Goal: Task Accomplishment & Management: Use online tool/utility

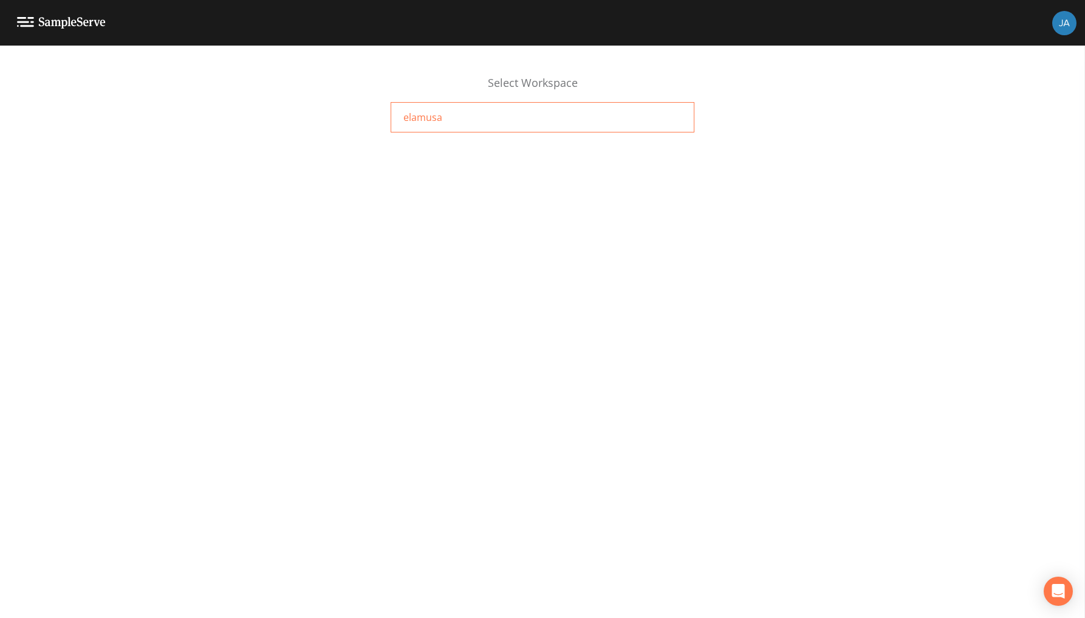
click at [419, 115] on span "elamusa" at bounding box center [423, 117] width 39 height 15
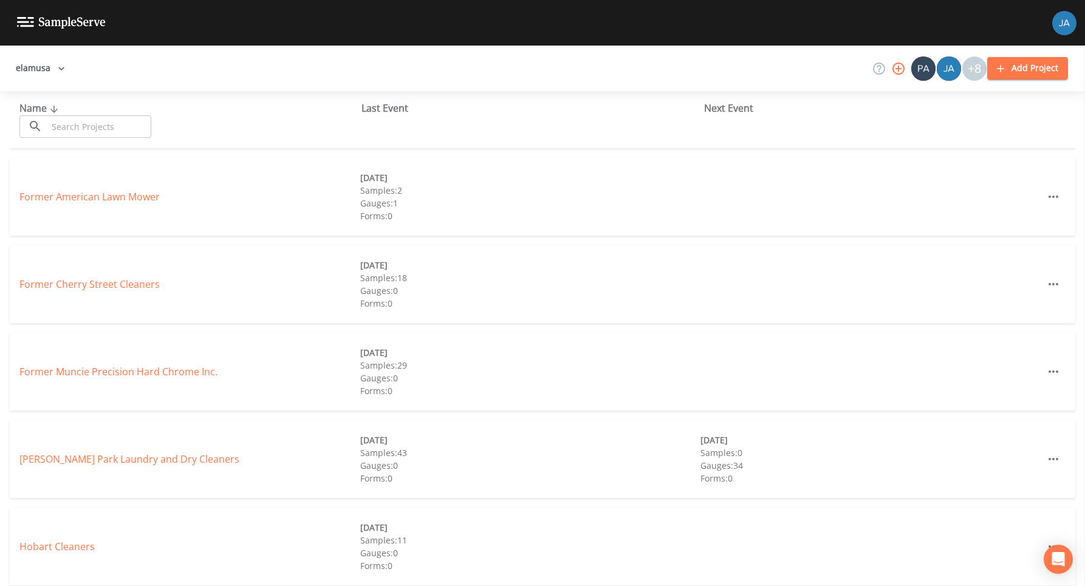
scroll to position [266, 0]
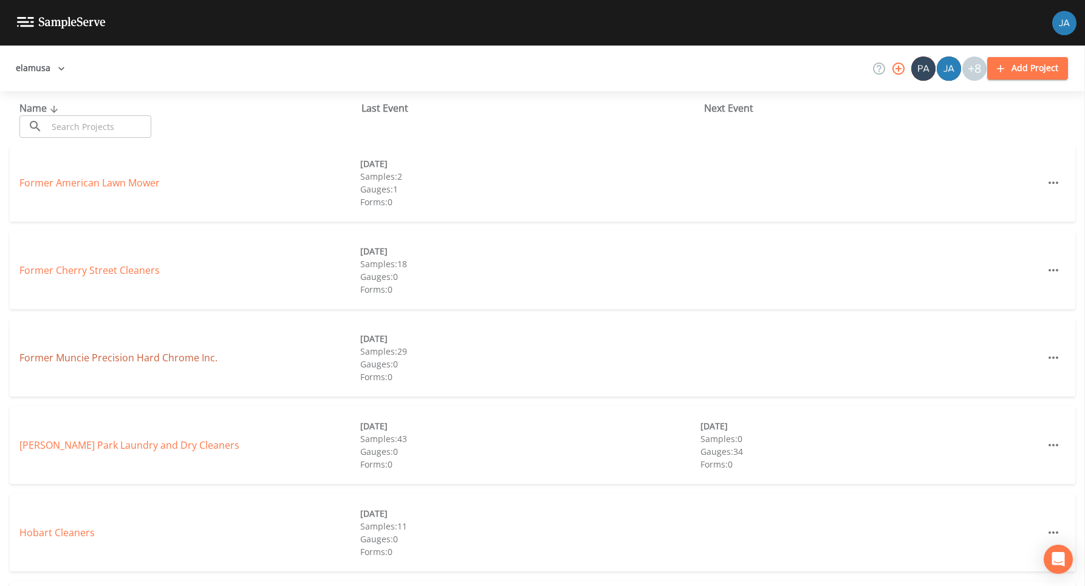
click at [95, 359] on link "Former Muncie Precision Hard Chrome Inc." at bounding box center [118, 357] width 198 height 13
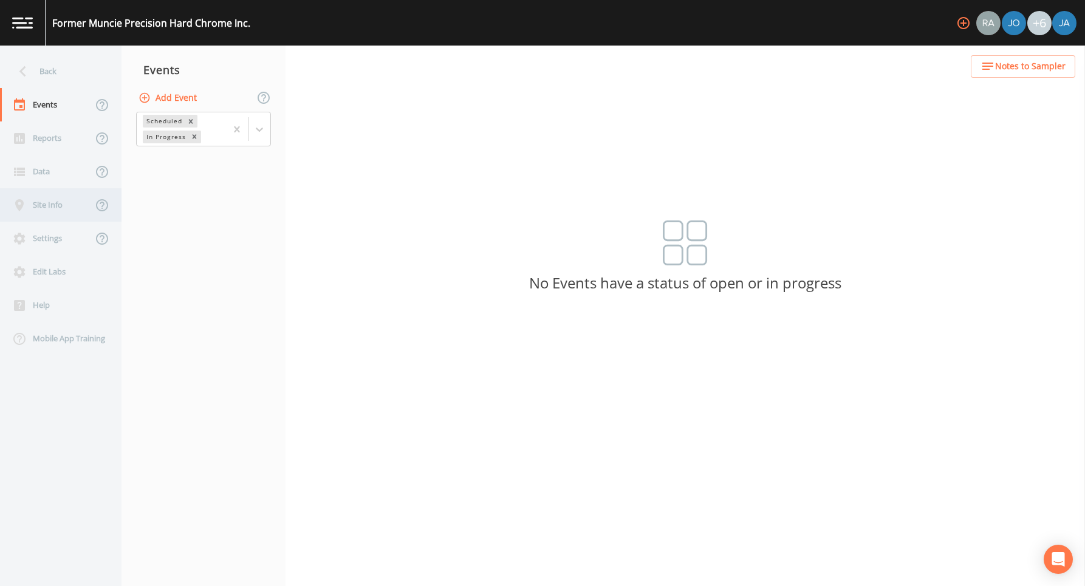
click at [46, 205] on div "Site Info" at bounding box center [46, 204] width 92 height 33
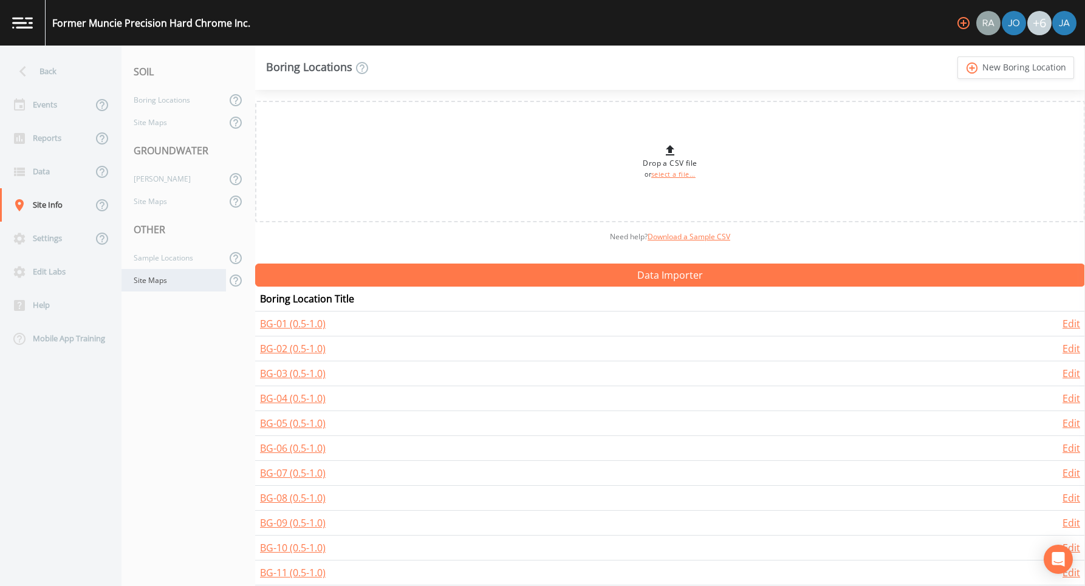
click at [148, 284] on div "Site Maps" at bounding box center [174, 280] width 105 height 22
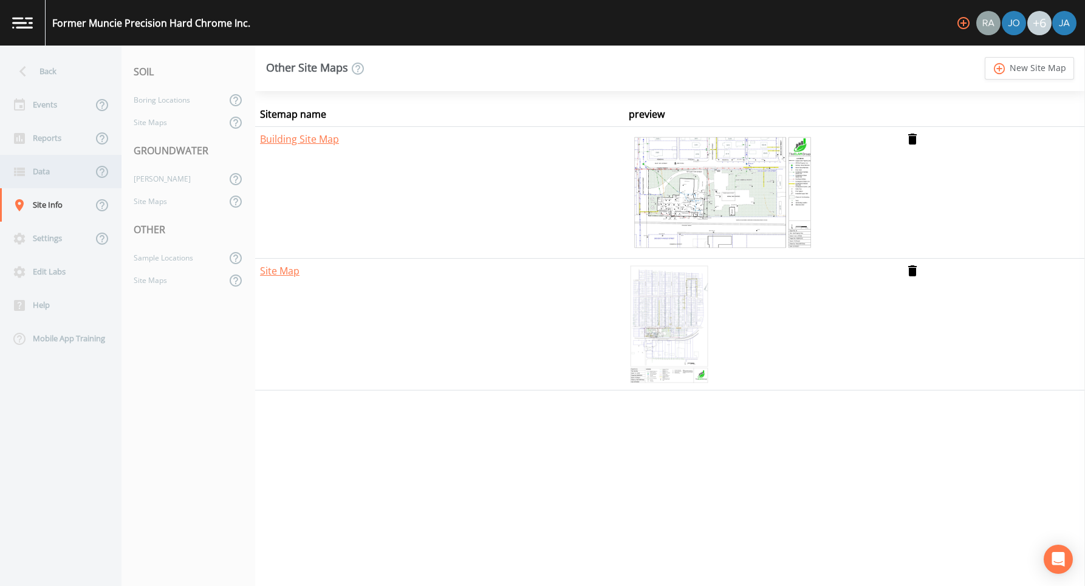
click at [40, 180] on div "Data" at bounding box center [46, 171] width 92 height 33
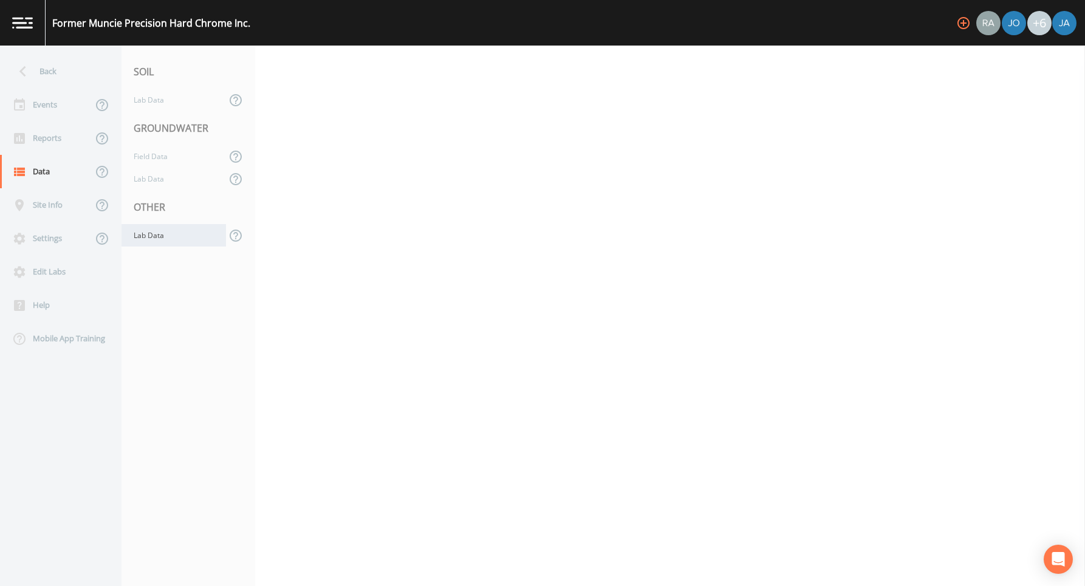
click at [160, 236] on div "Lab Data" at bounding box center [174, 235] width 105 height 22
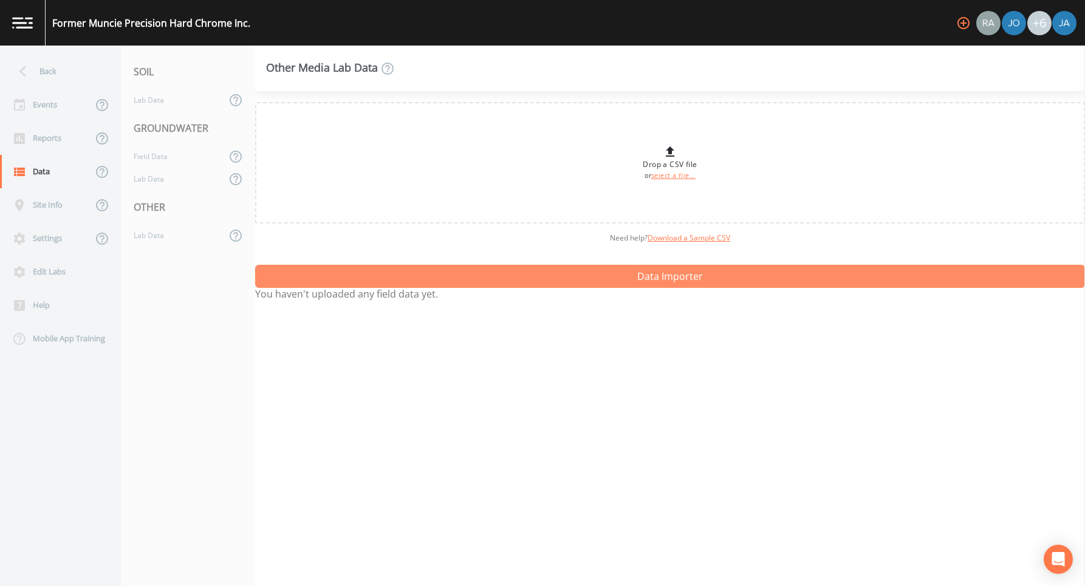
click at [616, 278] on button "Data Importer" at bounding box center [670, 276] width 830 height 23
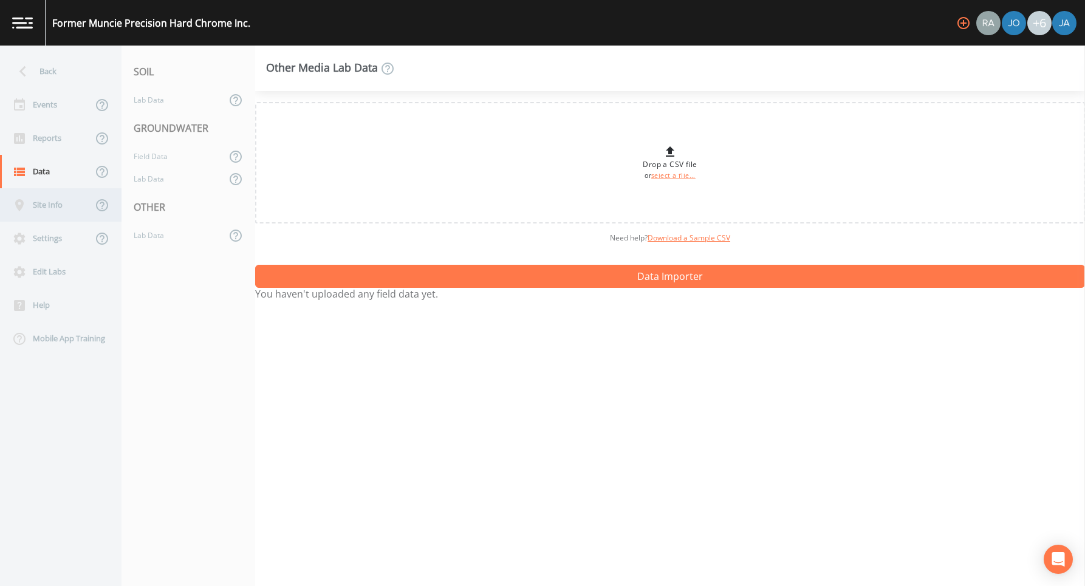
click at [57, 201] on div "Site Info" at bounding box center [46, 204] width 92 height 33
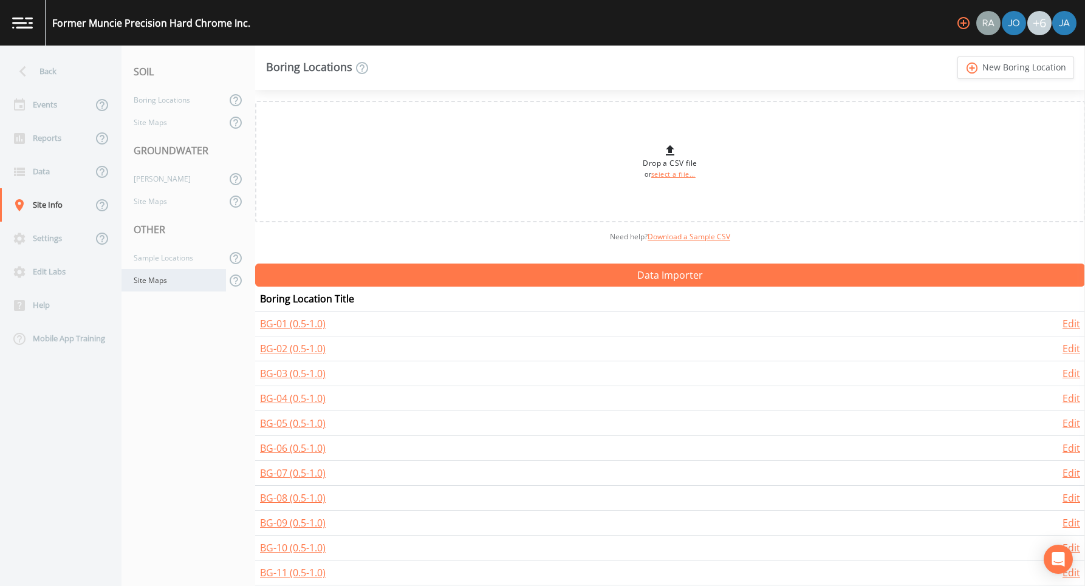
click at [167, 280] on div "Site Maps" at bounding box center [174, 280] width 105 height 22
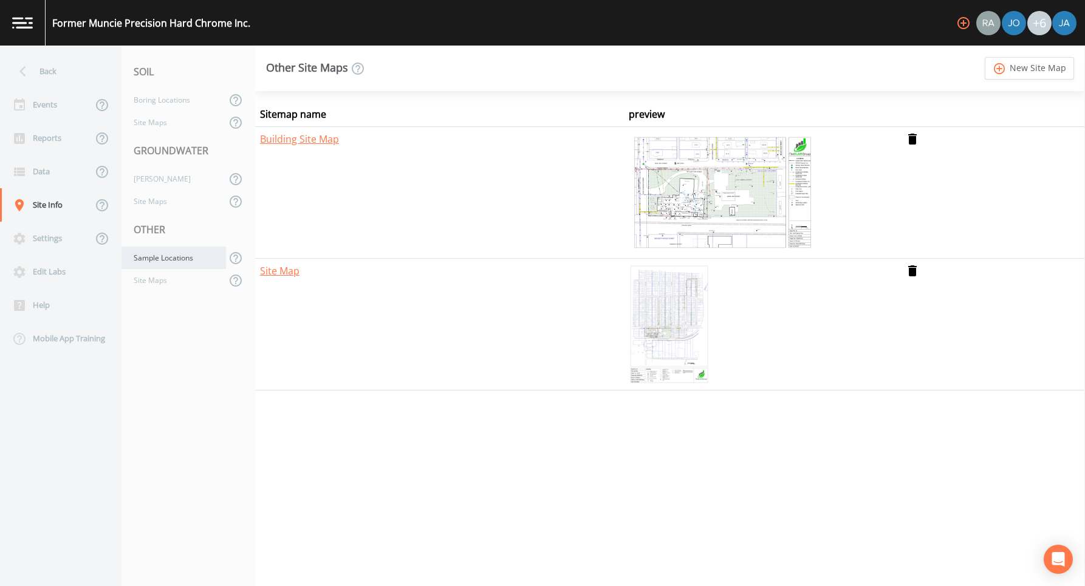
click at [165, 255] on div "Sample Locations" at bounding box center [174, 258] width 105 height 22
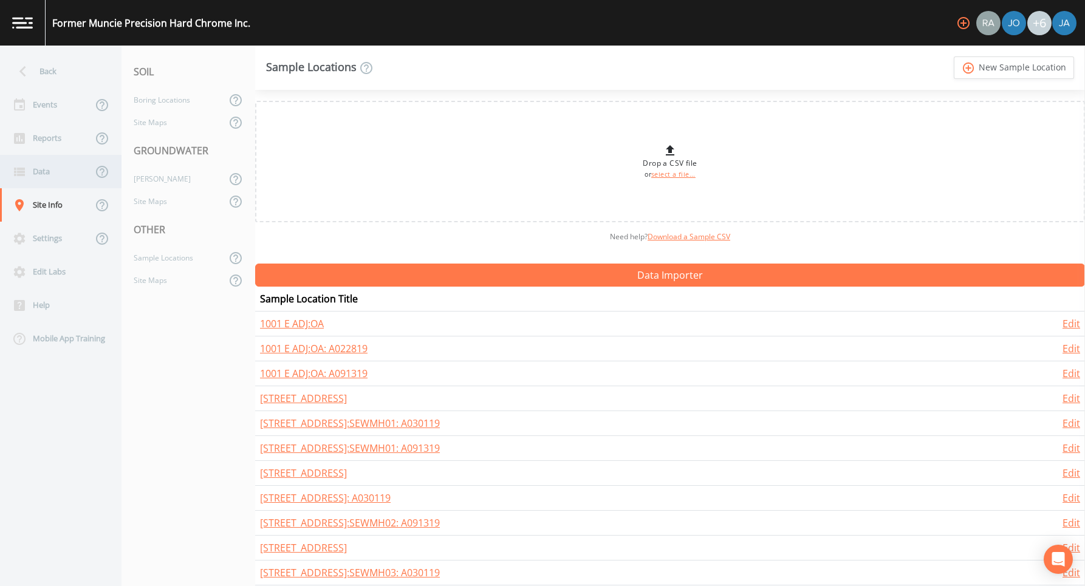
click at [43, 168] on div "Data" at bounding box center [46, 171] width 92 height 33
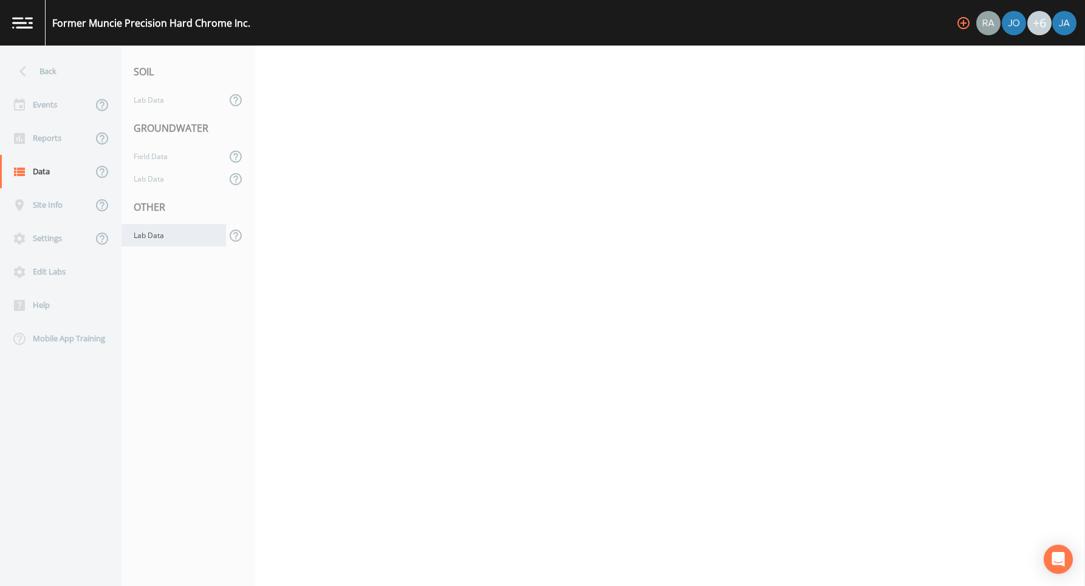
click at [140, 229] on div "Lab Data" at bounding box center [174, 235] width 105 height 22
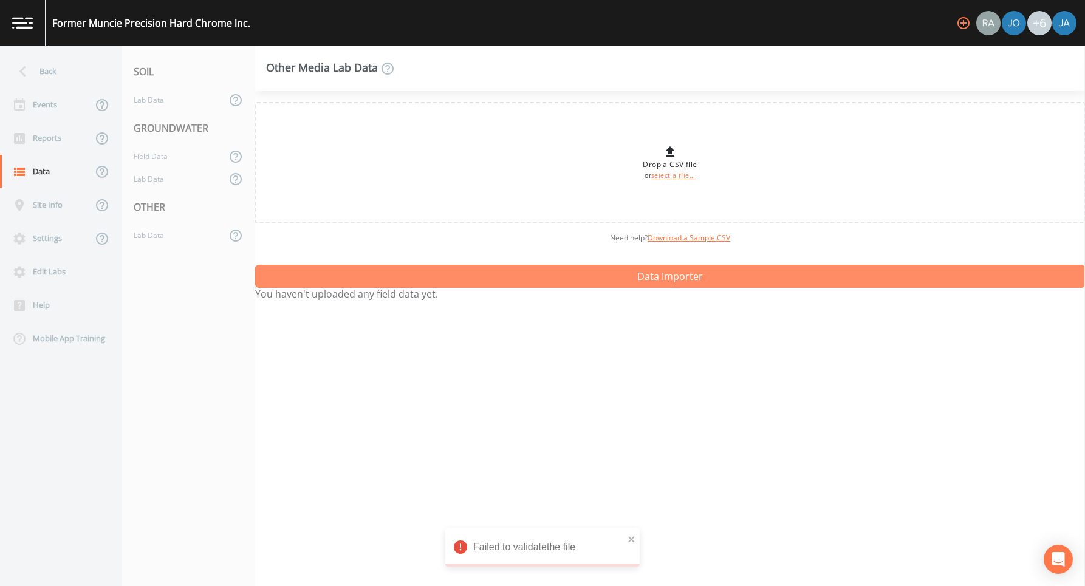
click at [732, 277] on button "Data Importer" at bounding box center [670, 276] width 830 height 23
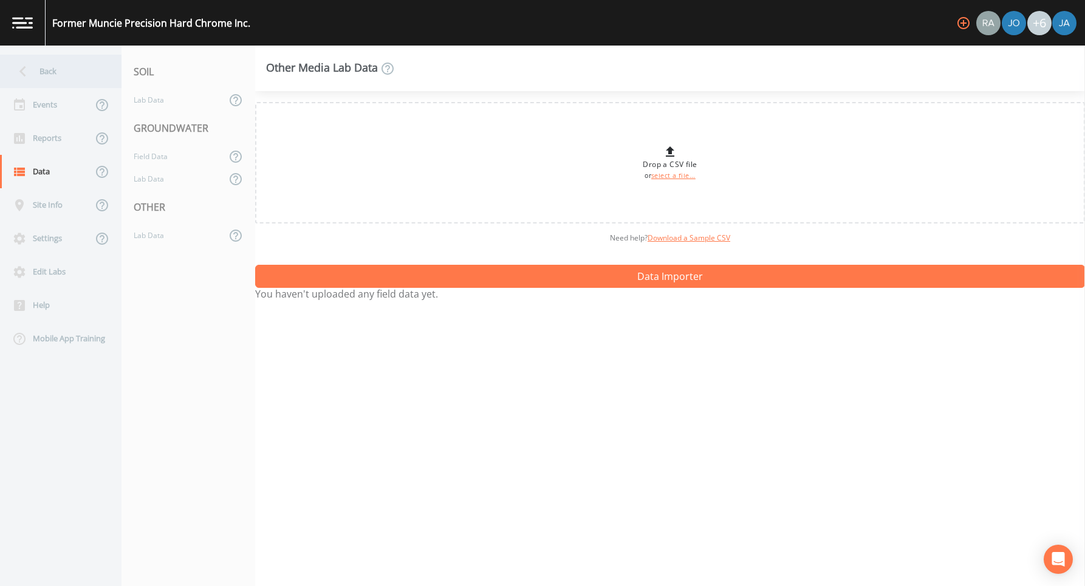
click at [50, 68] on div "Back" at bounding box center [54, 71] width 109 height 33
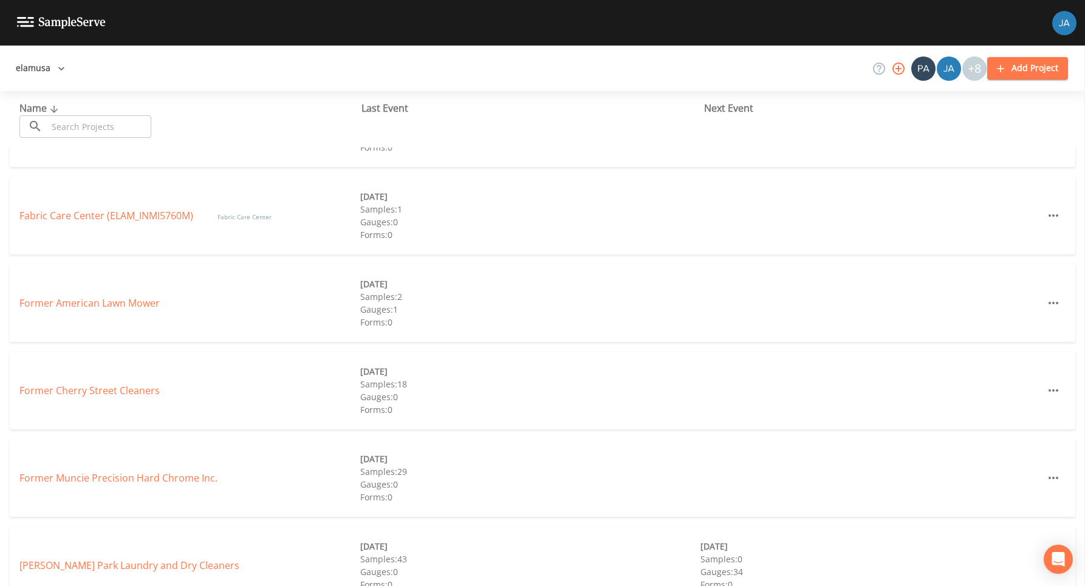
scroll to position [147, 0]
click at [75, 478] on link "Former Muncie Precision Hard Chrome Inc." at bounding box center [118, 476] width 198 height 13
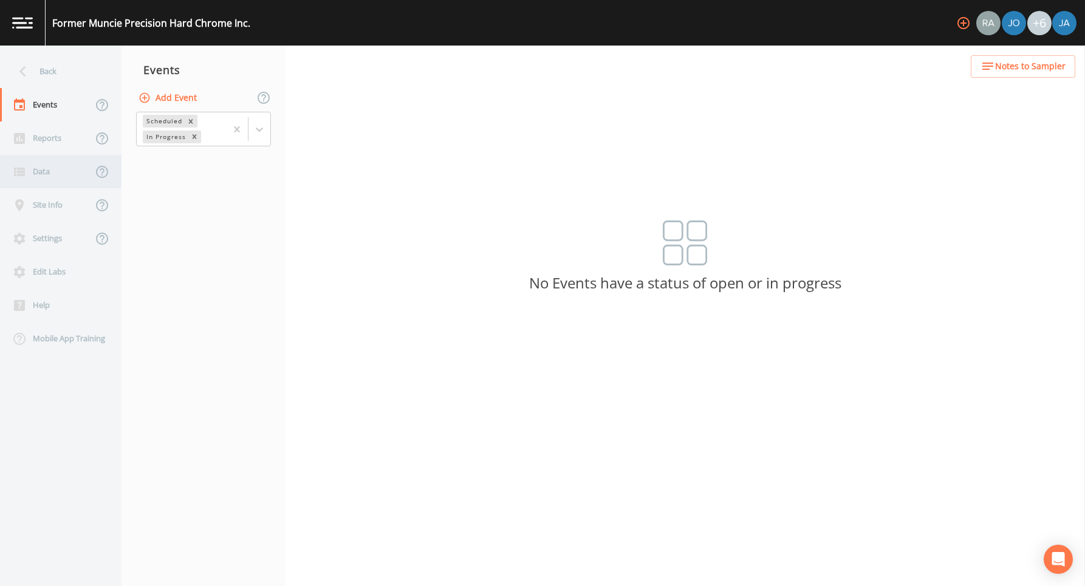
click at [39, 166] on div "Data" at bounding box center [46, 171] width 92 height 33
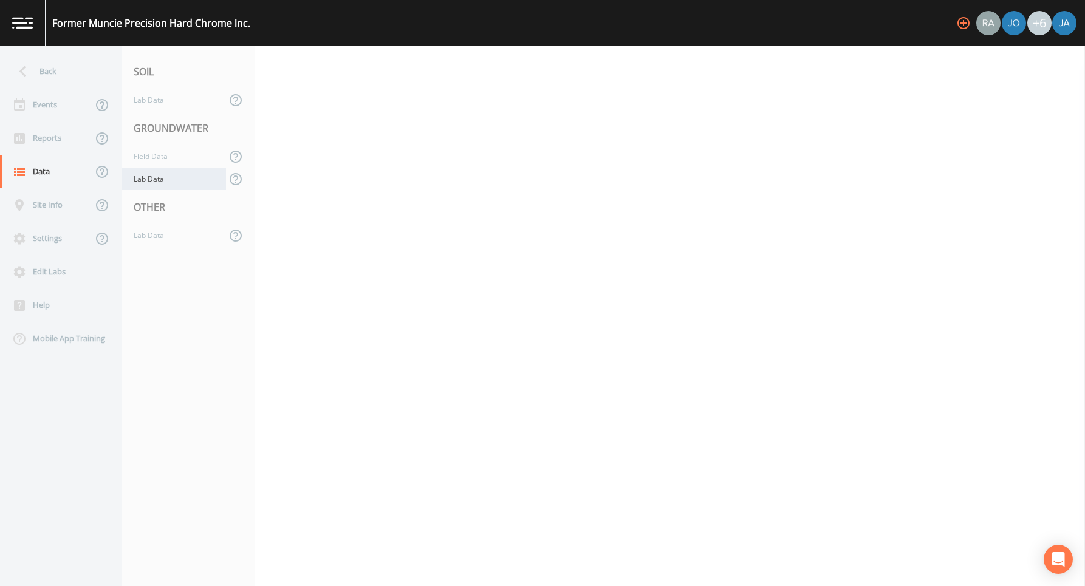
click at [154, 184] on div "Lab Data" at bounding box center [174, 179] width 105 height 22
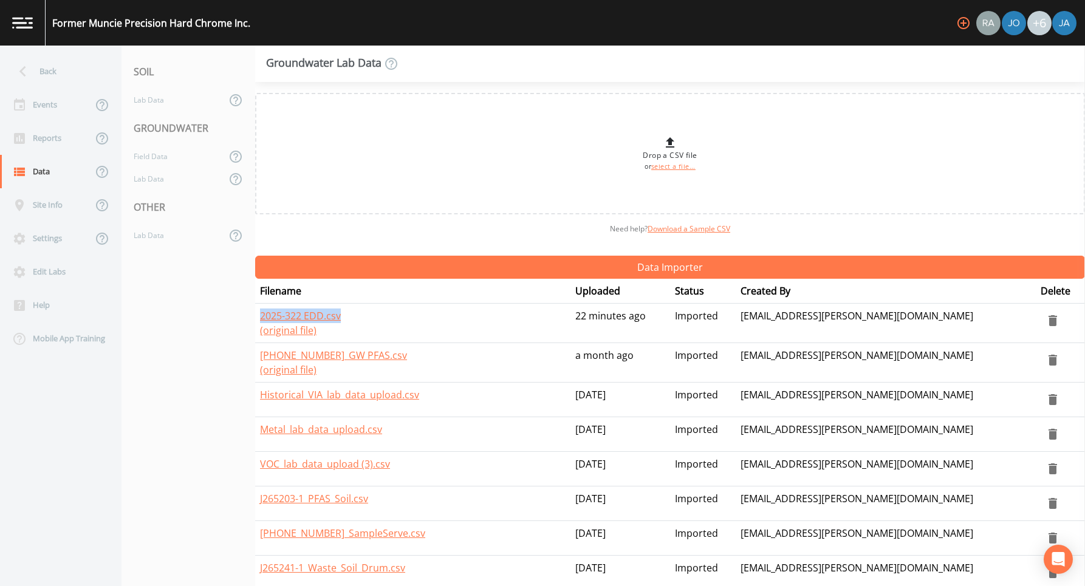
drag, startPoint x: 257, startPoint y: 316, endPoint x: 346, endPoint y: 323, distance: 89.0
click at [346, 323] on td "2025-322 EDD.csv (original file)" at bounding box center [412, 324] width 315 height 40
copy link "2025-322 EDD.csv"
click at [39, 72] on div "Back" at bounding box center [54, 71] width 109 height 33
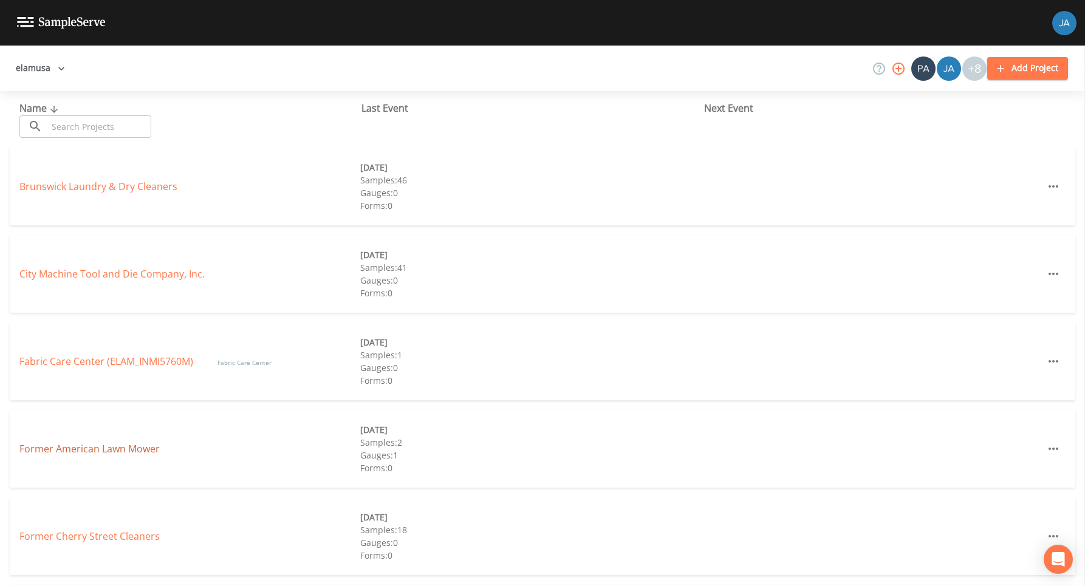
click at [80, 447] on link "Former American Lawn Mower" at bounding box center [89, 448] width 140 height 13
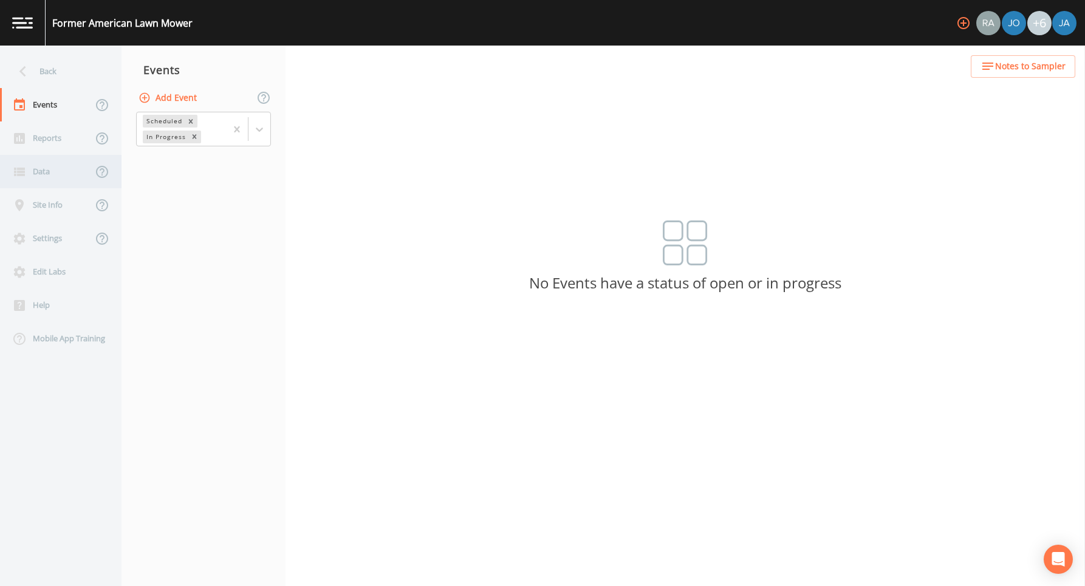
click at [48, 176] on div "Data" at bounding box center [46, 171] width 92 height 33
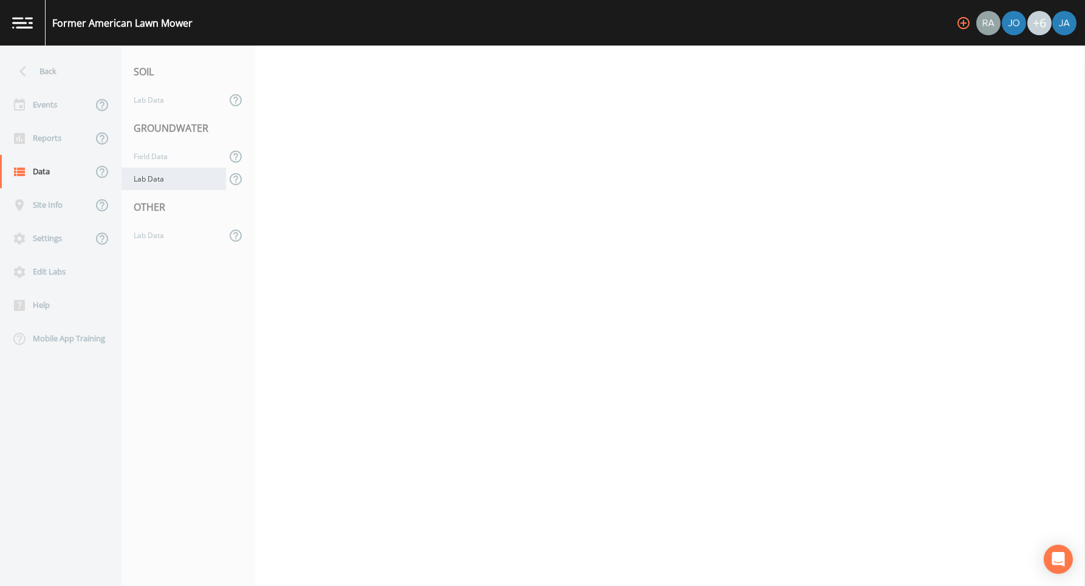
click at [153, 177] on div "Lab Data" at bounding box center [174, 179] width 105 height 22
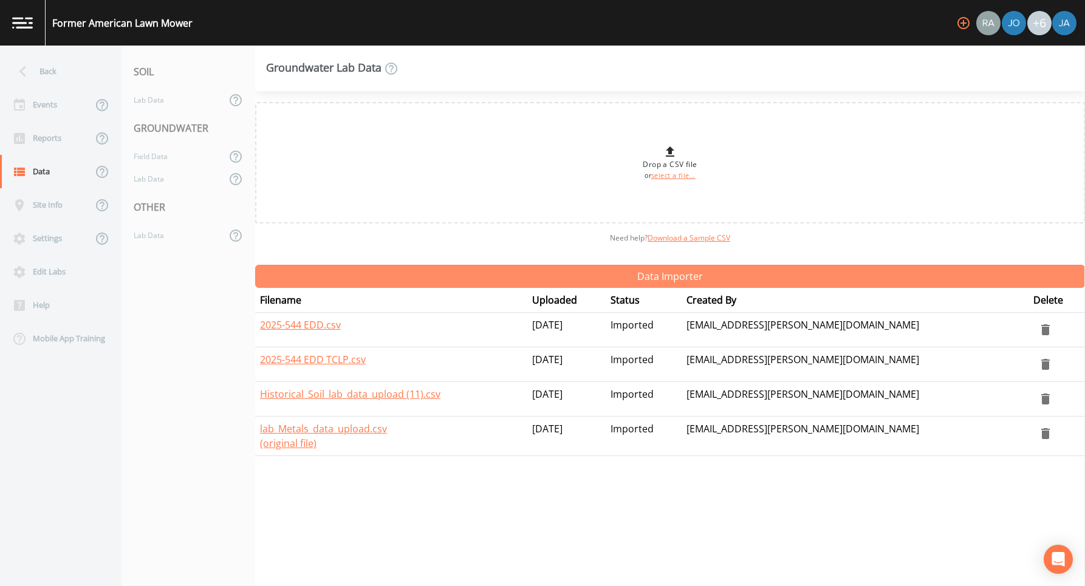
click at [631, 276] on button "Data Importer" at bounding box center [670, 276] width 830 height 23
